Goal: Information Seeking & Learning: Find specific fact

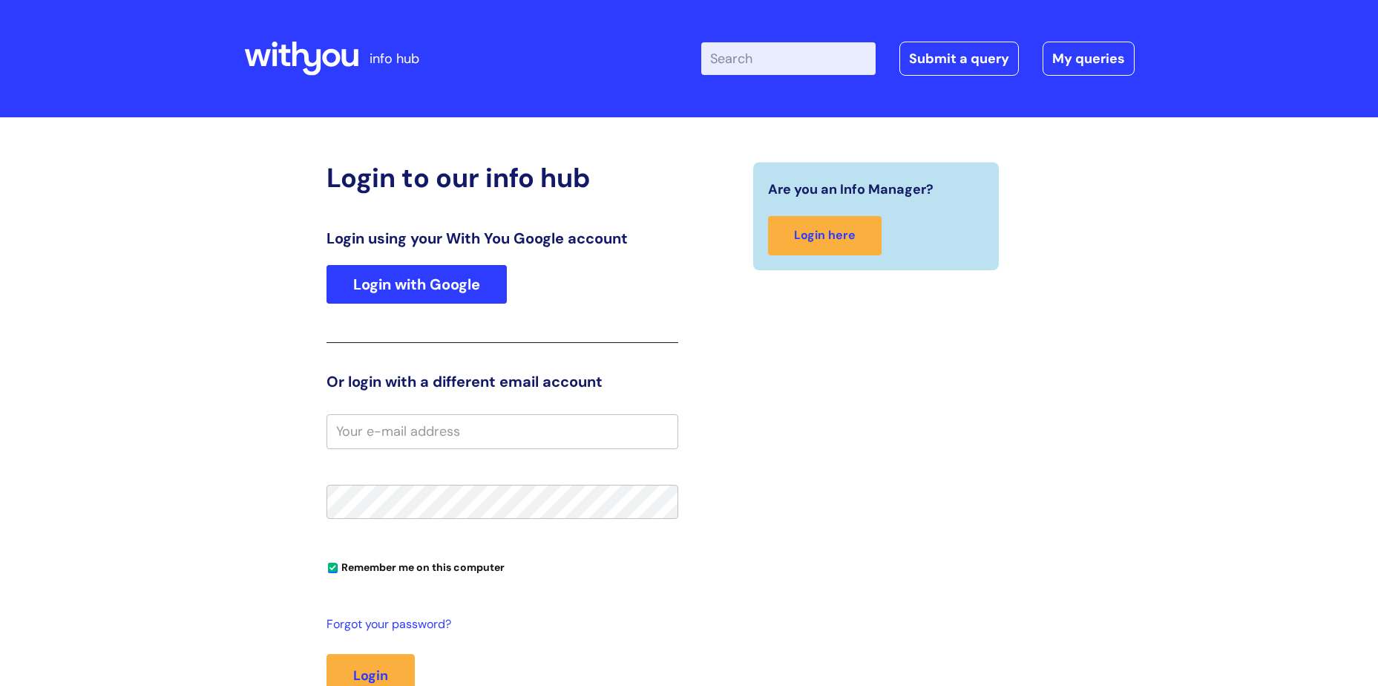
type input "[PERSON_NAME].[PERSON_NAME]"
click at [334, 281] on link "Login with Google" at bounding box center [416, 284] width 180 height 39
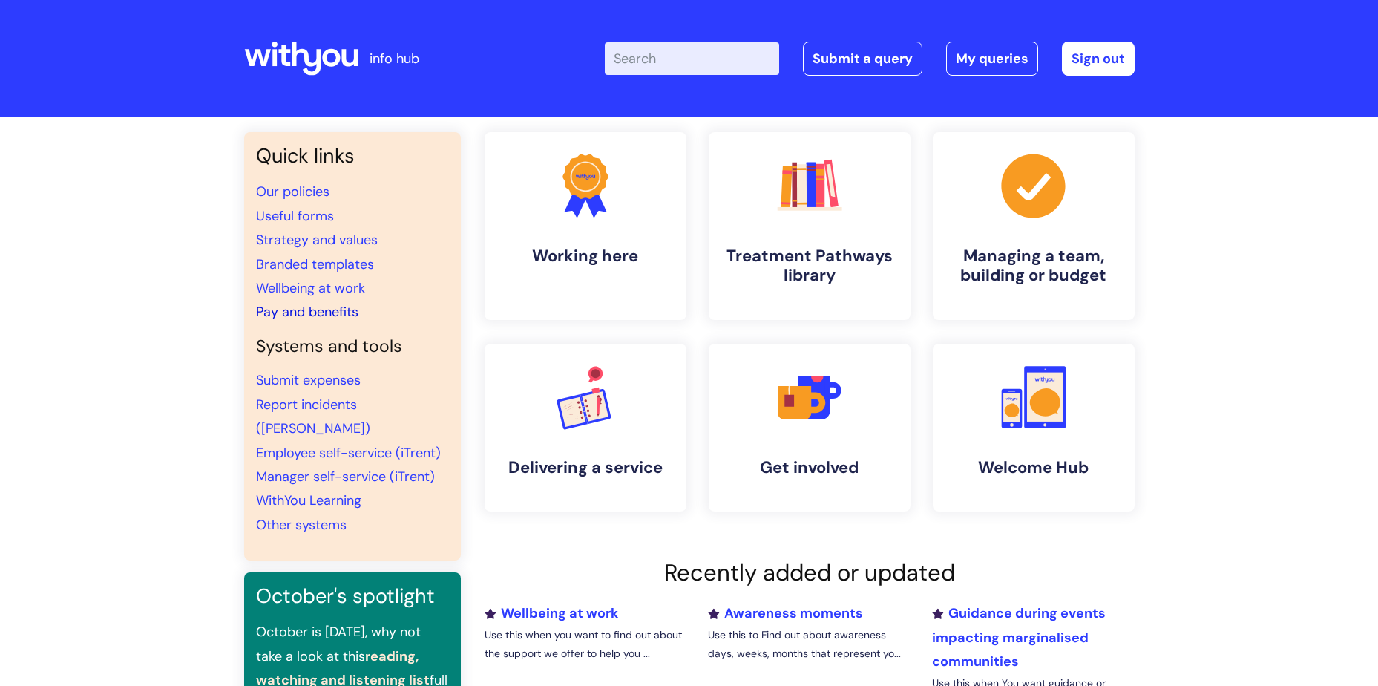
click at [303, 307] on link "Pay and benefits" at bounding box center [307, 312] width 102 height 18
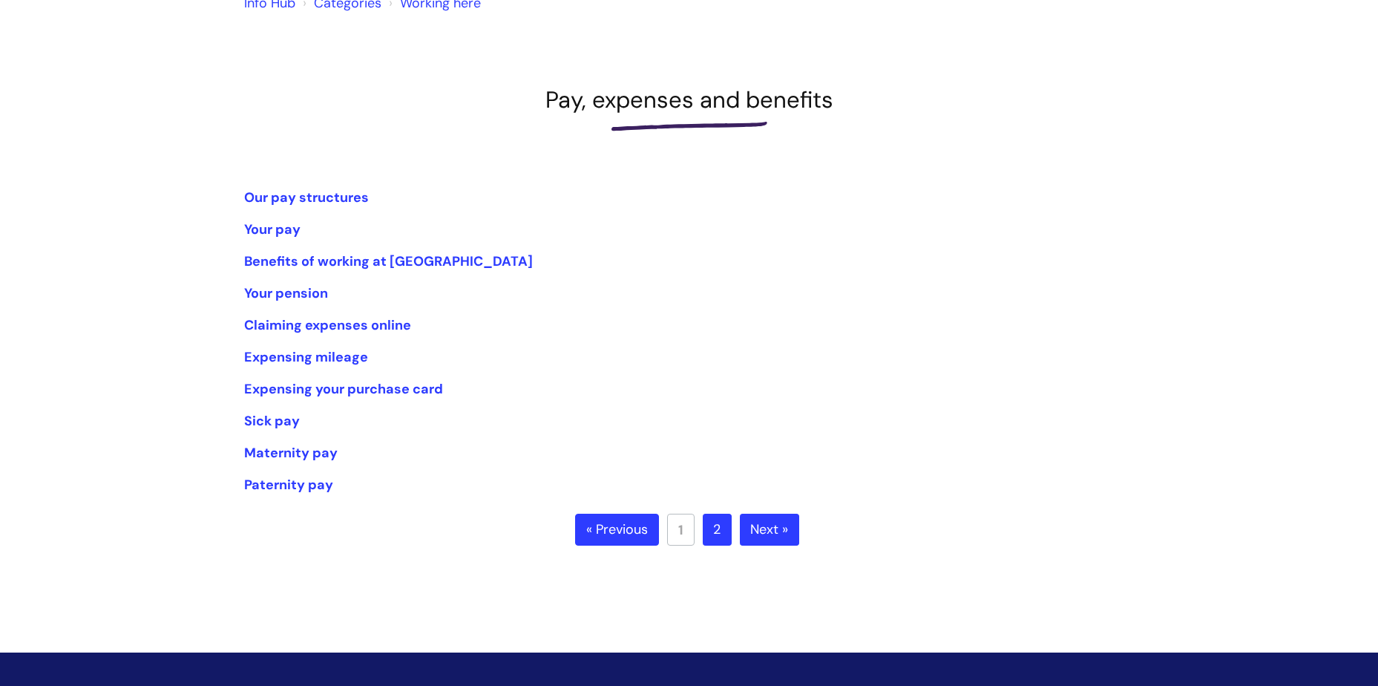
scroll to position [148, 0]
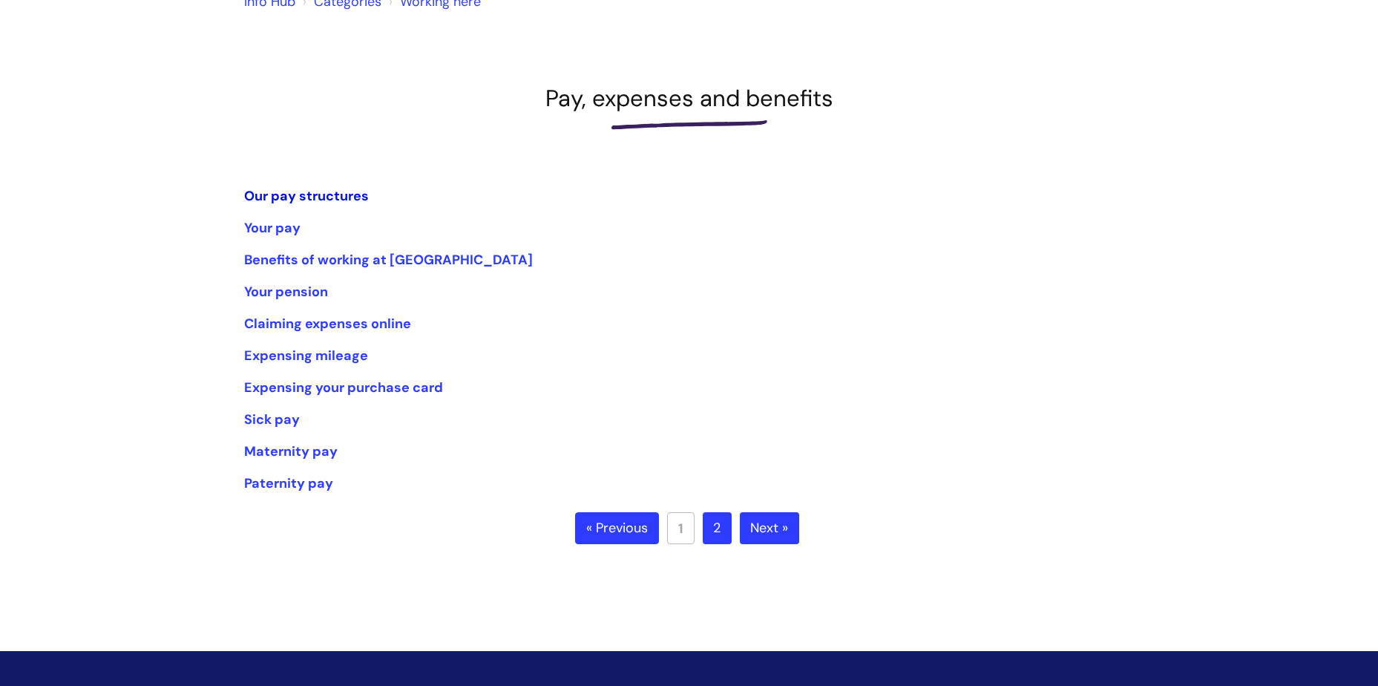
click at [294, 192] on link "Our pay structures" at bounding box center [306, 196] width 125 height 18
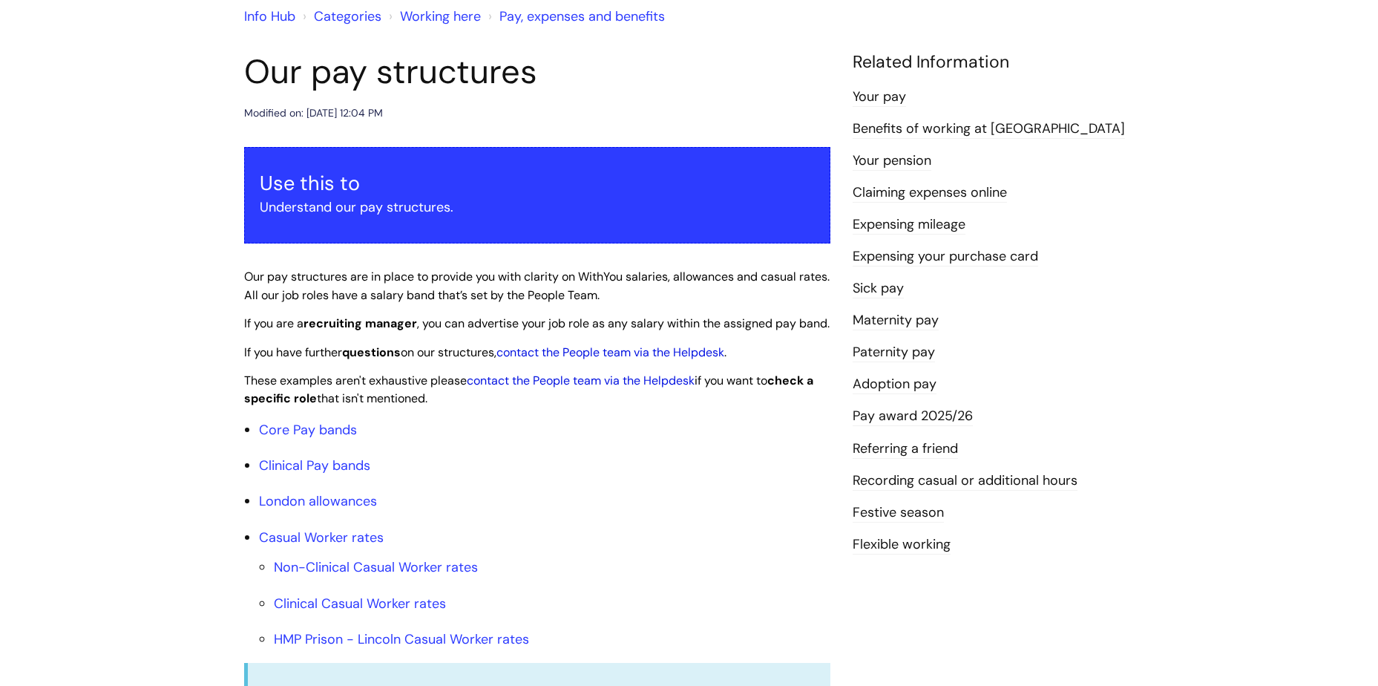
scroll to position [223, 0]
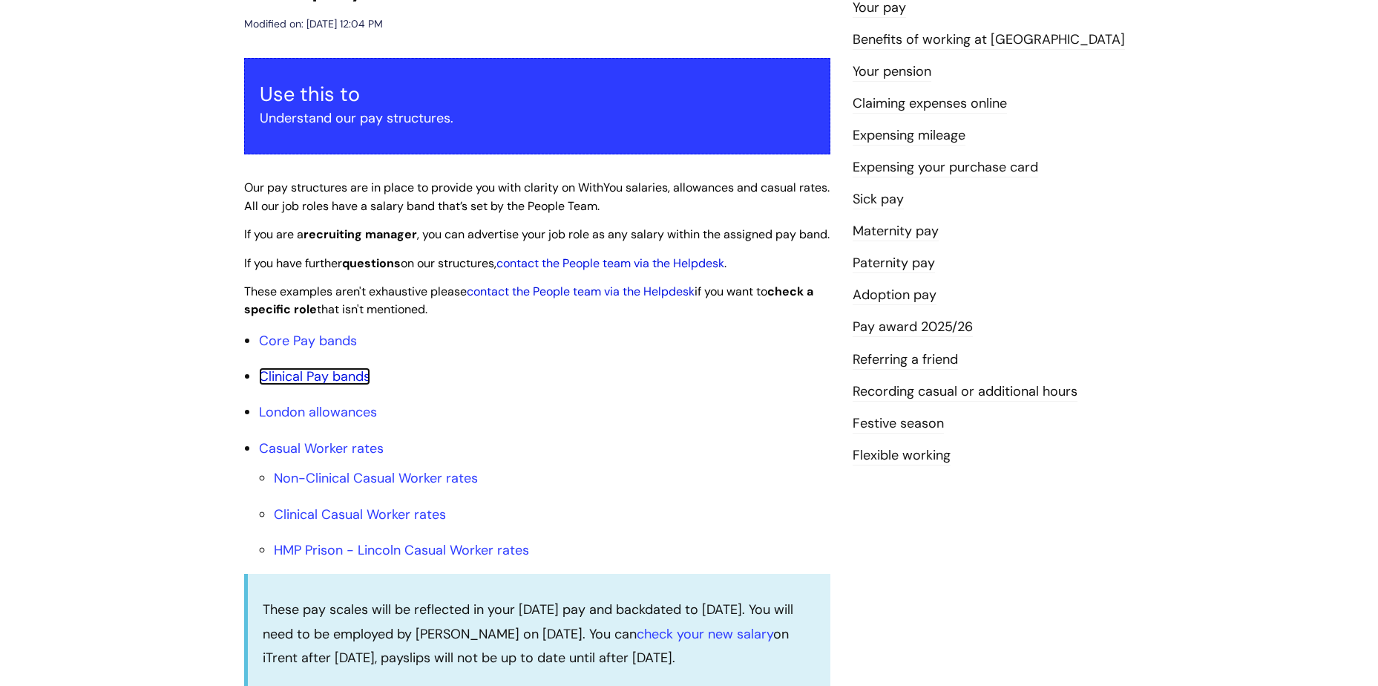
click at [298, 385] on link "Clinical Pay bands" at bounding box center [314, 376] width 111 height 18
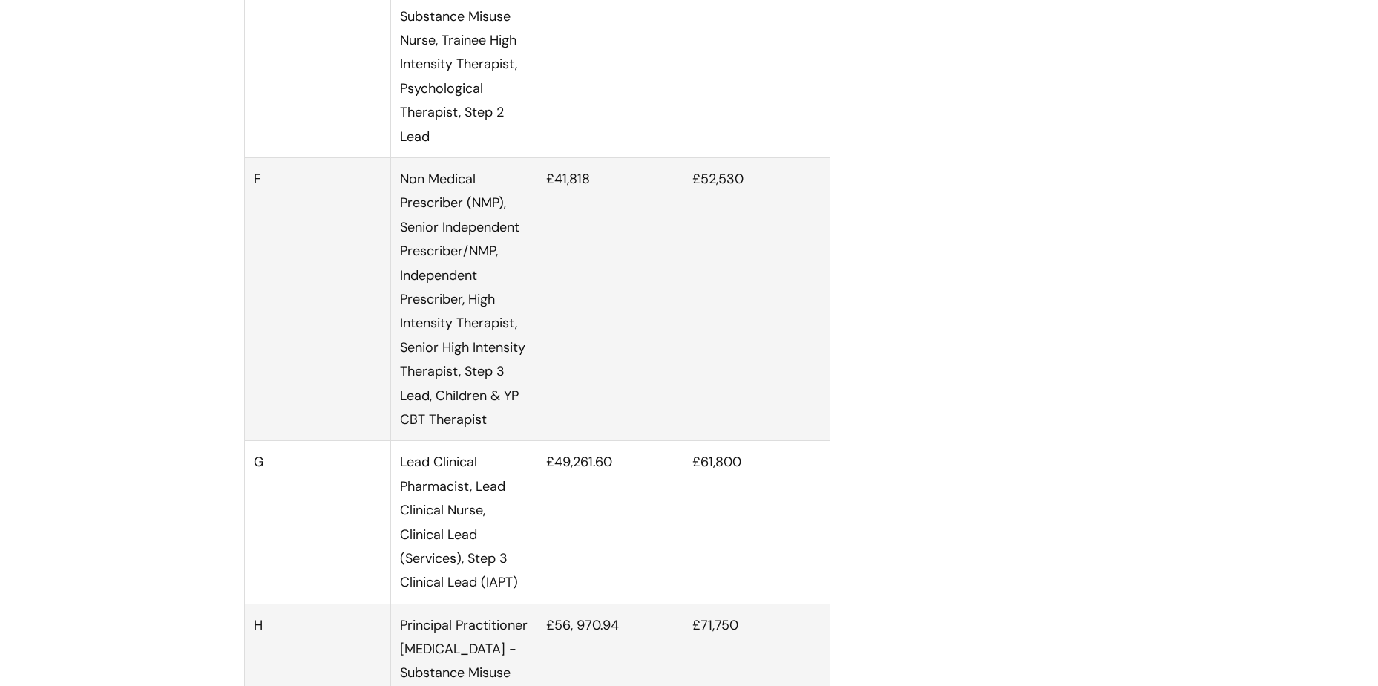
scroll to position [2249, 0]
drag, startPoint x: 693, startPoint y: 192, endPoint x: 787, endPoint y: 196, distance: 94.3
click at [787, 196] on td "£52,530" at bounding box center [756, 298] width 146 height 283
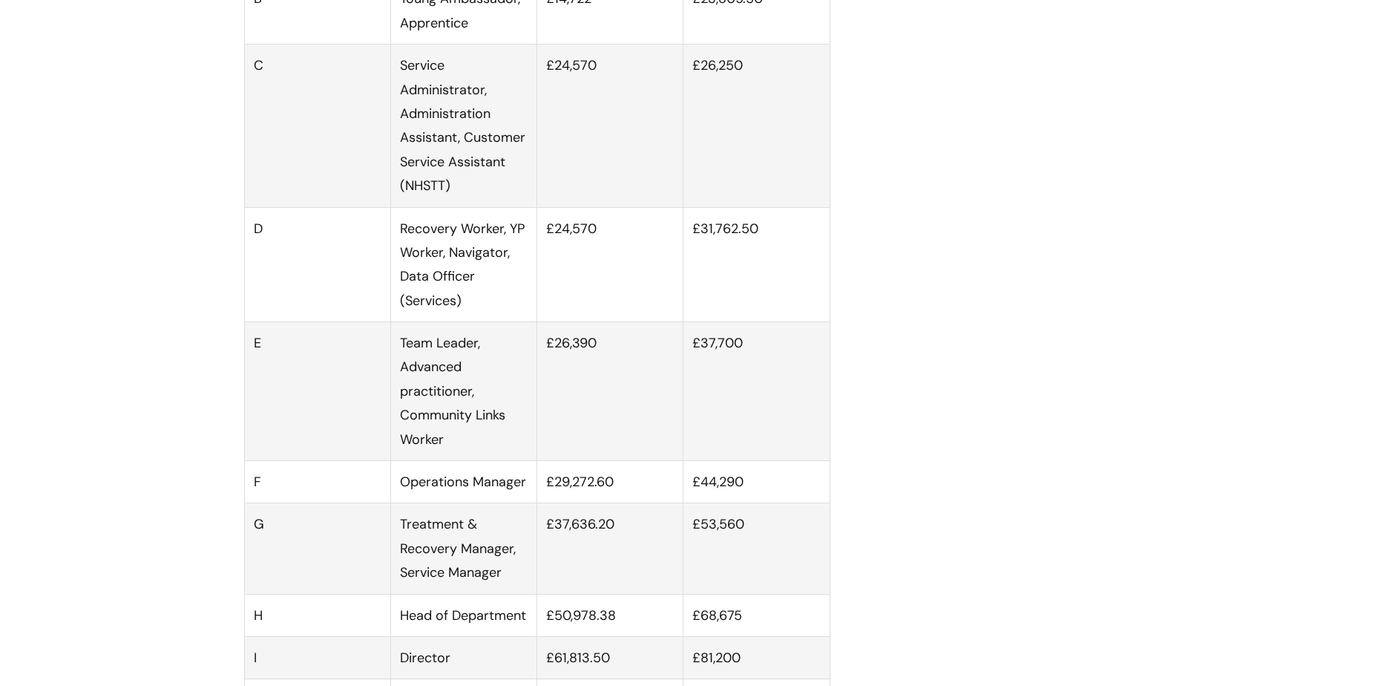
scroll to position [1136, 0]
